Goal: Information Seeking & Learning: Check status

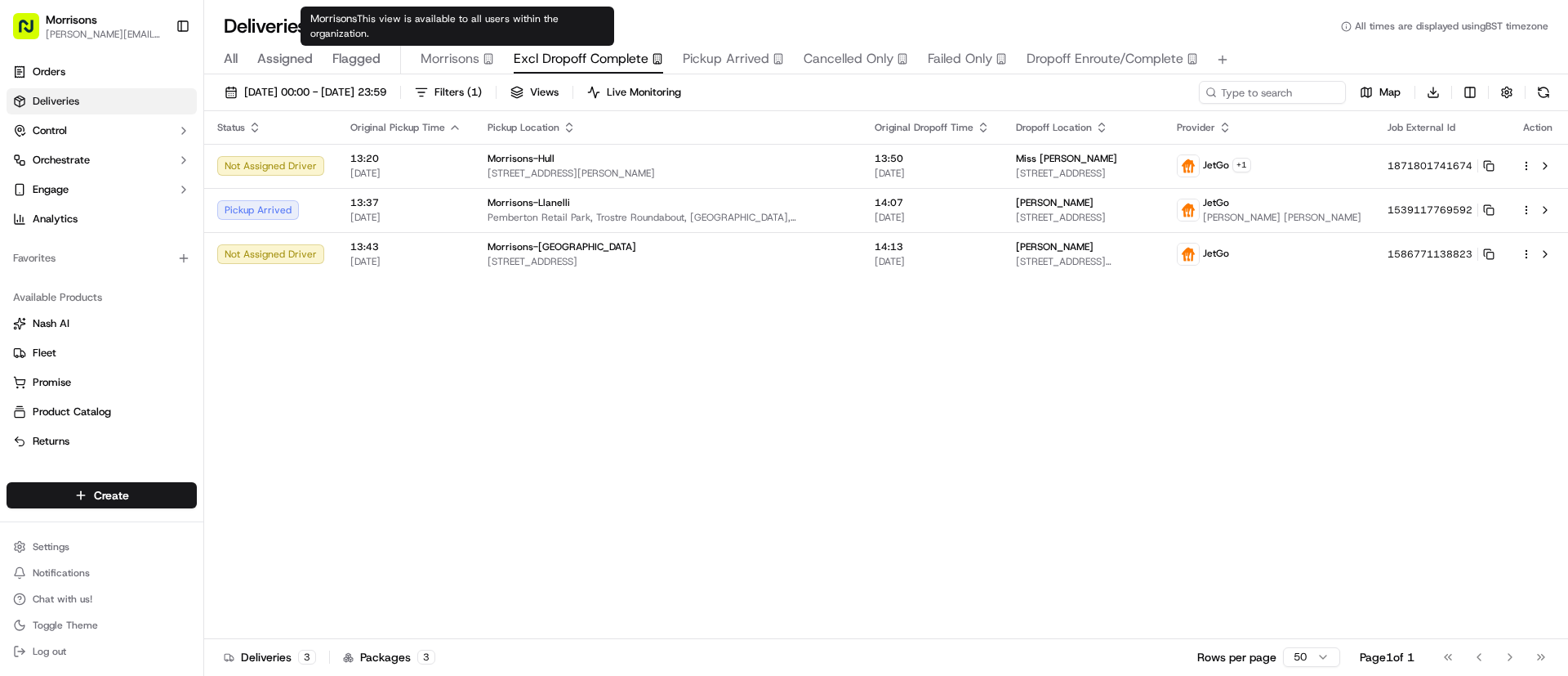
click at [463, 47] on button "Morrisons" at bounding box center [457, 59] width 73 height 28
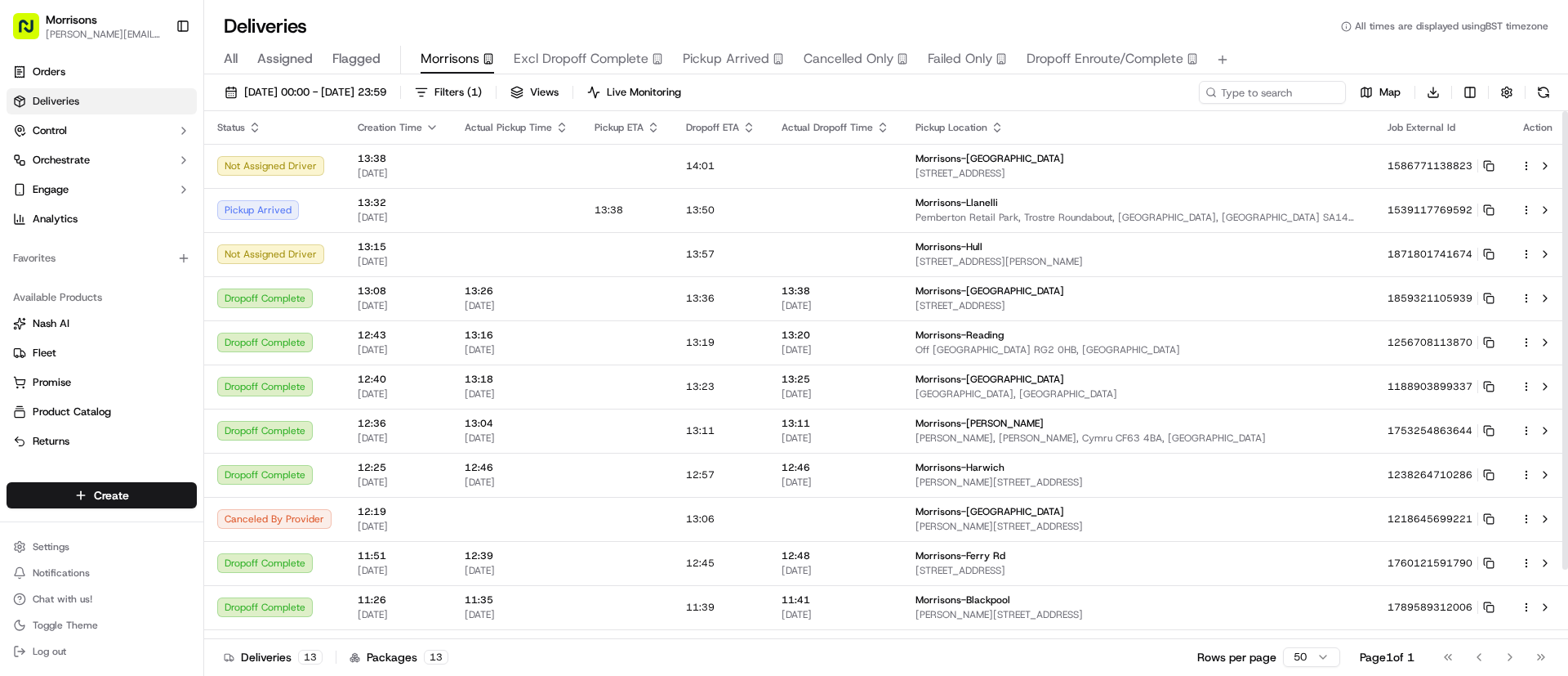
drag, startPoint x: 1567, startPoint y: 482, endPoint x: 1561, endPoint y: 346, distance: 136.1
click at [1562, 346] on div at bounding box center [1565, 340] width 6 height 458
